Goal: Browse casually

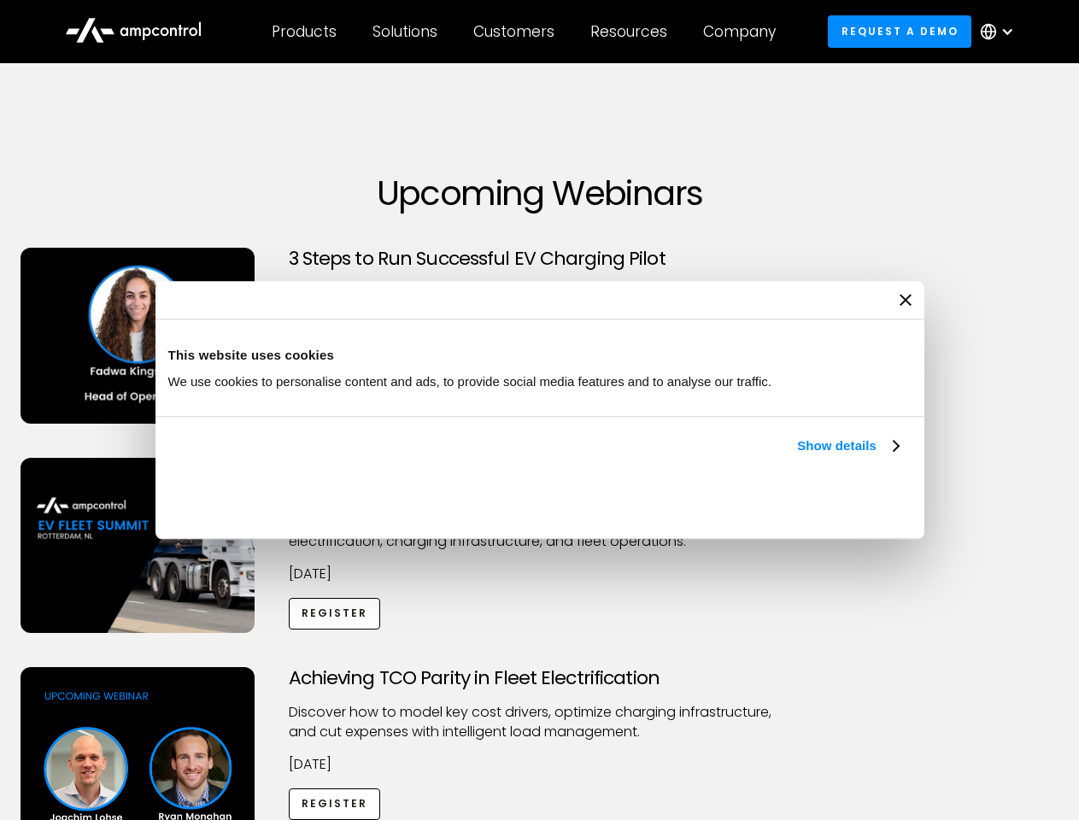
click at [797, 456] on link "Show details" at bounding box center [847, 446] width 101 height 21
click at [0, 0] on div "Necessary cookies help make a website usable by enabling basic functions like p…" at bounding box center [0, 0] width 0 height 0
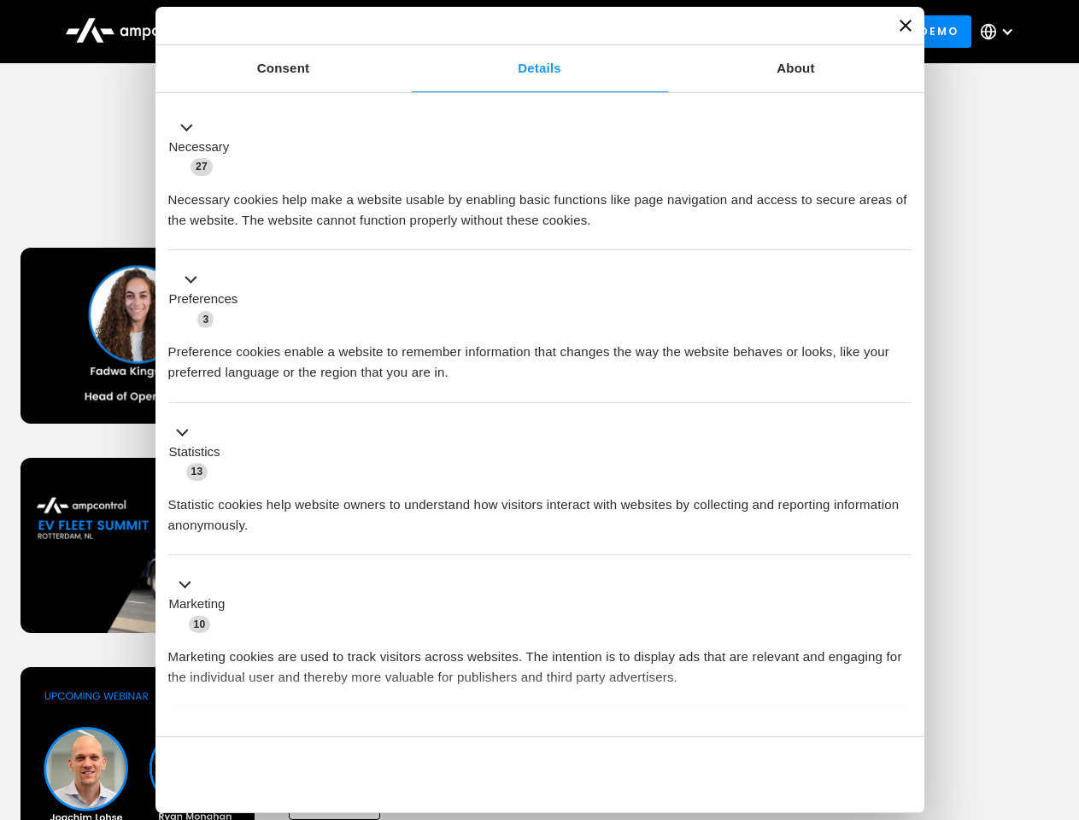
click at [1061, 689] on div "Achieving TCO Parity in Fleet Electrification Discover how to model key cost dr…" at bounding box center [539, 801] width 1073 height 268
click at [526, 32] on div "Customers" at bounding box center [513, 31] width 81 height 19
click at [303, 32] on div "Products" at bounding box center [304, 31] width 65 height 19
click at [406, 32] on div "Solutions" at bounding box center [405, 31] width 65 height 19
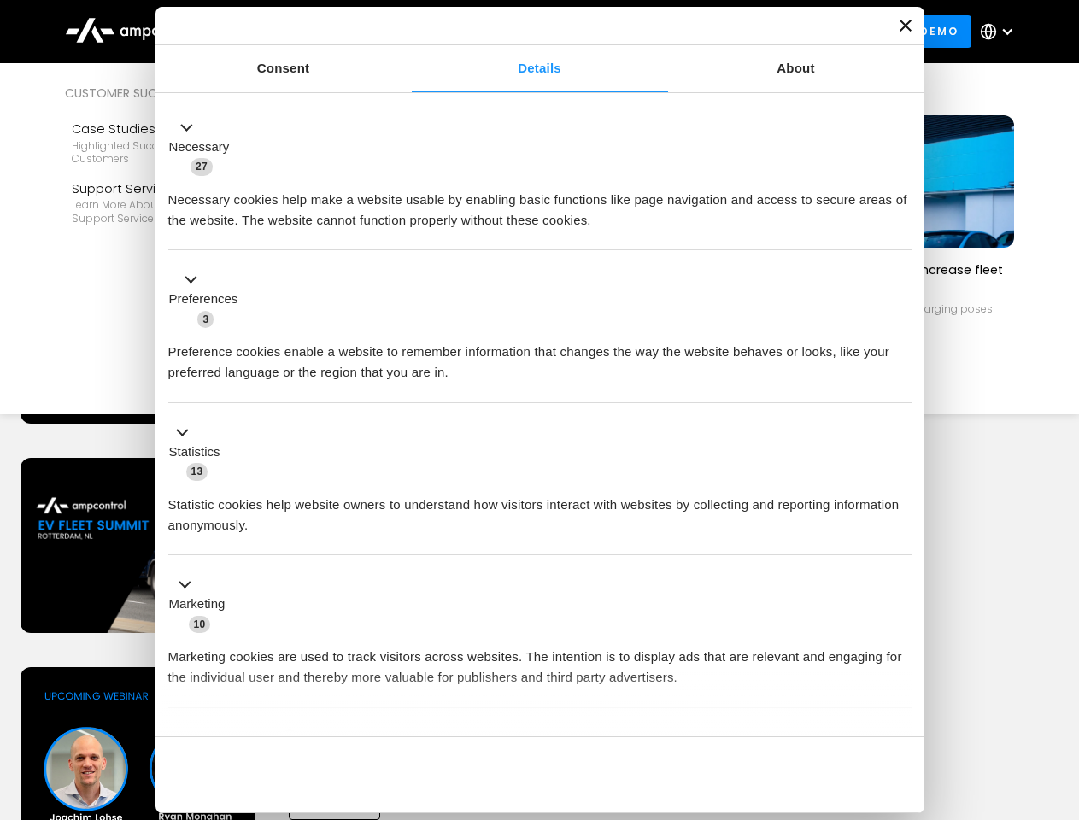
click at [517, 32] on div "Customers" at bounding box center [513, 31] width 81 height 19
